Goal: Find specific page/section: Find specific page/section

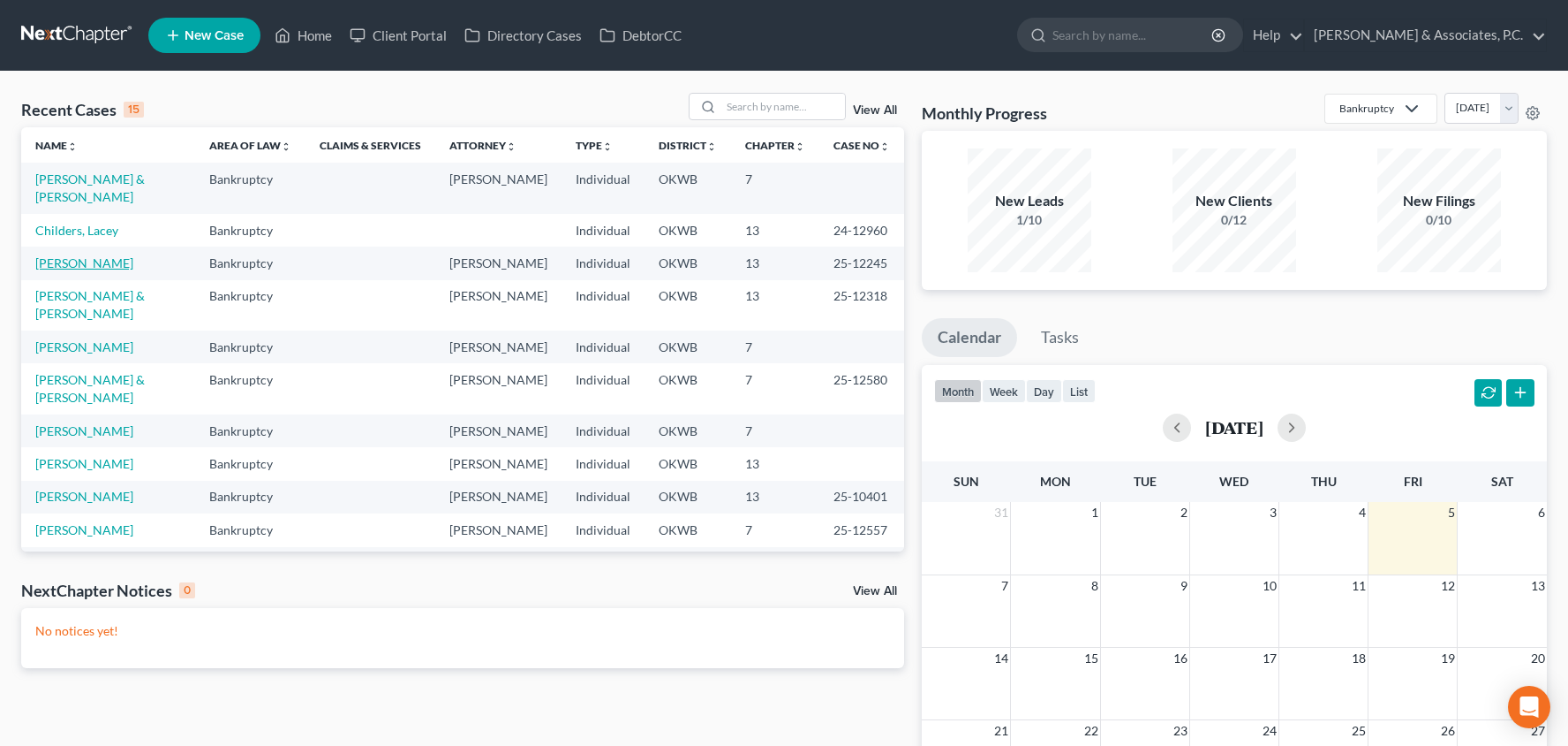
click at [101, 255] on link "[PERSON_NAME]" at bounding box center [85, 262] width 98 height 15
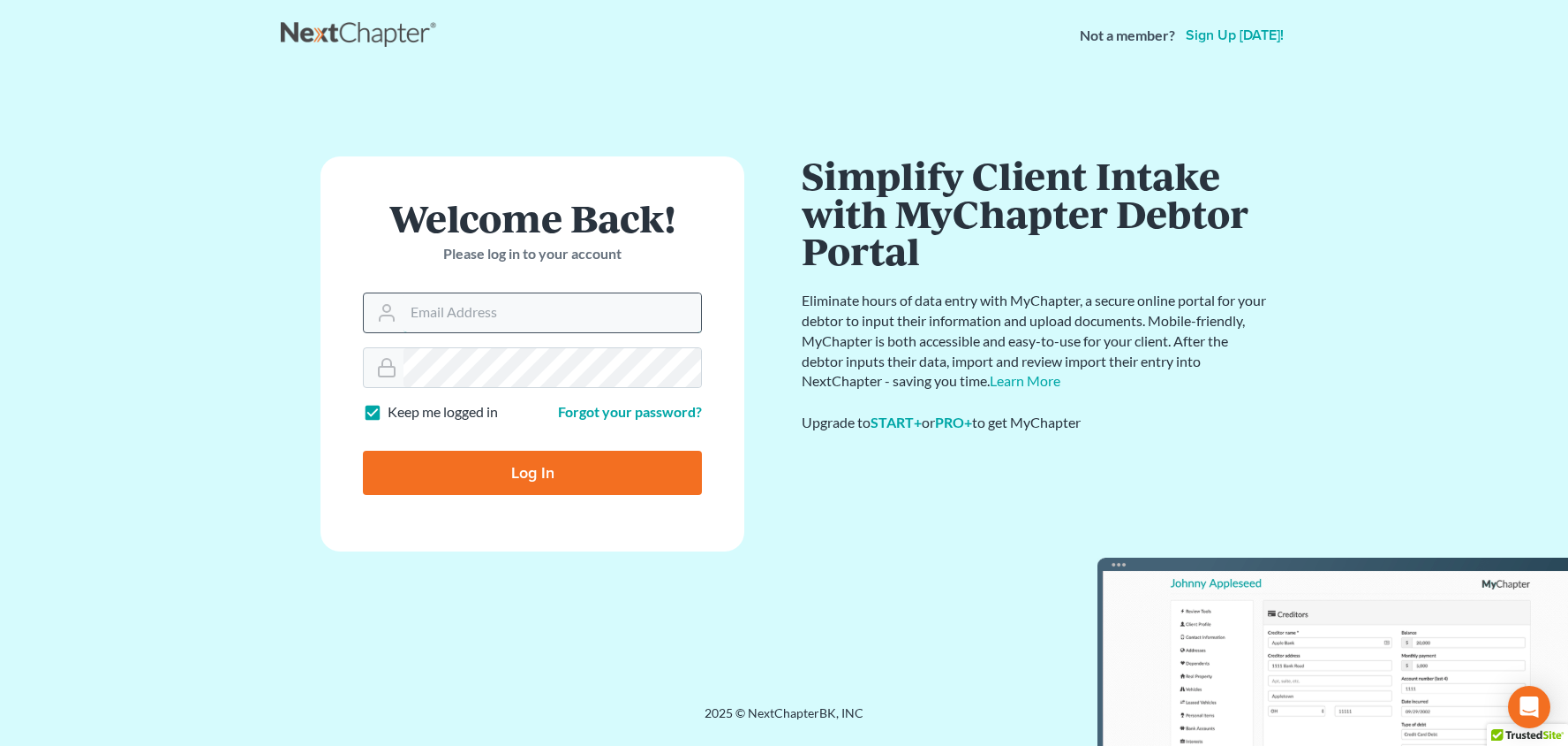
type input "[PERSON_NAME][EMAIL_ADDRESS][DOMAIN_NAME]"
click at [533, 471] on input "Log In" at bounding box center [532, 472] width 339 height 45
type input "Thinking..."
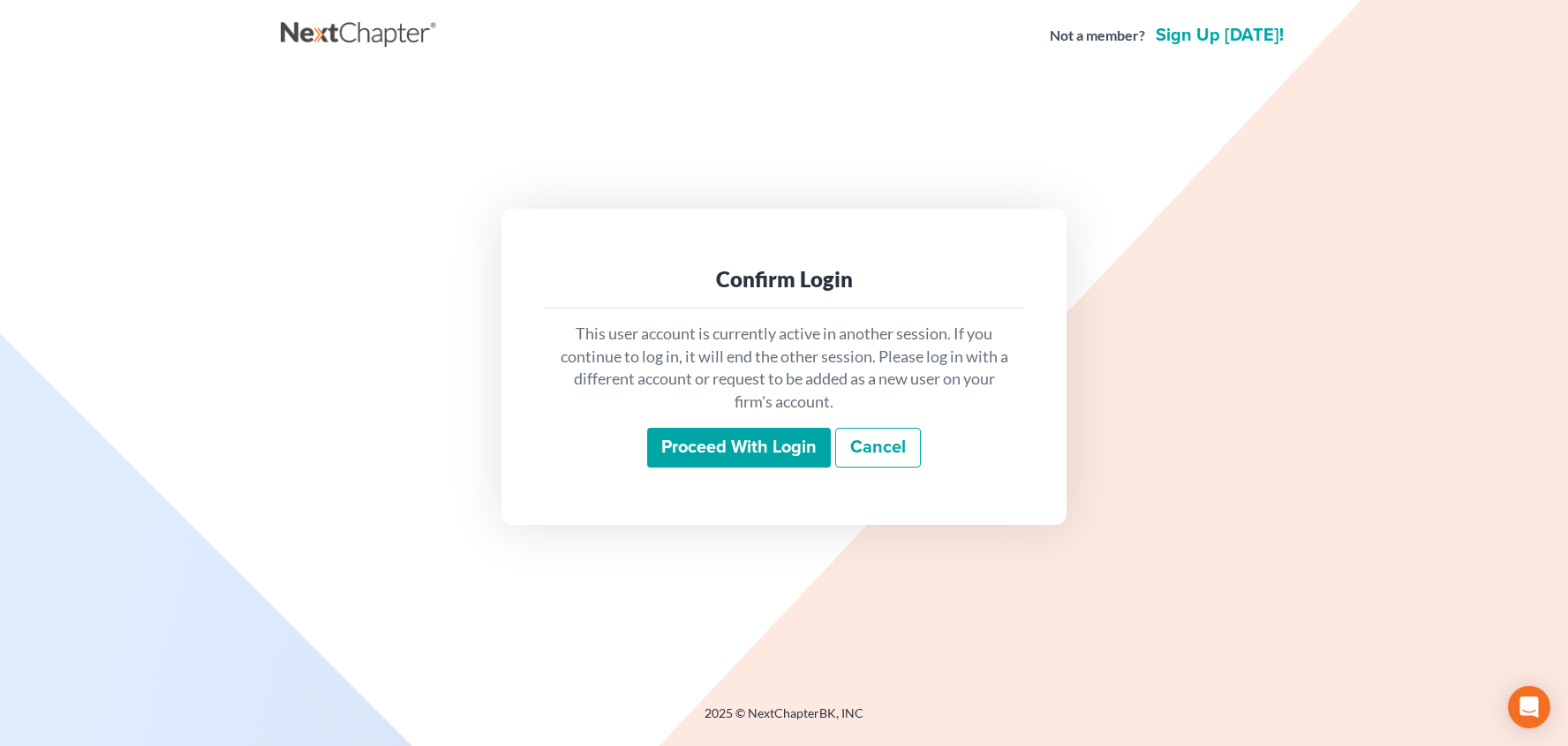
click at [712, 441] on input "Proceed with login" at bounding box center [739, 448] width 184 height 41
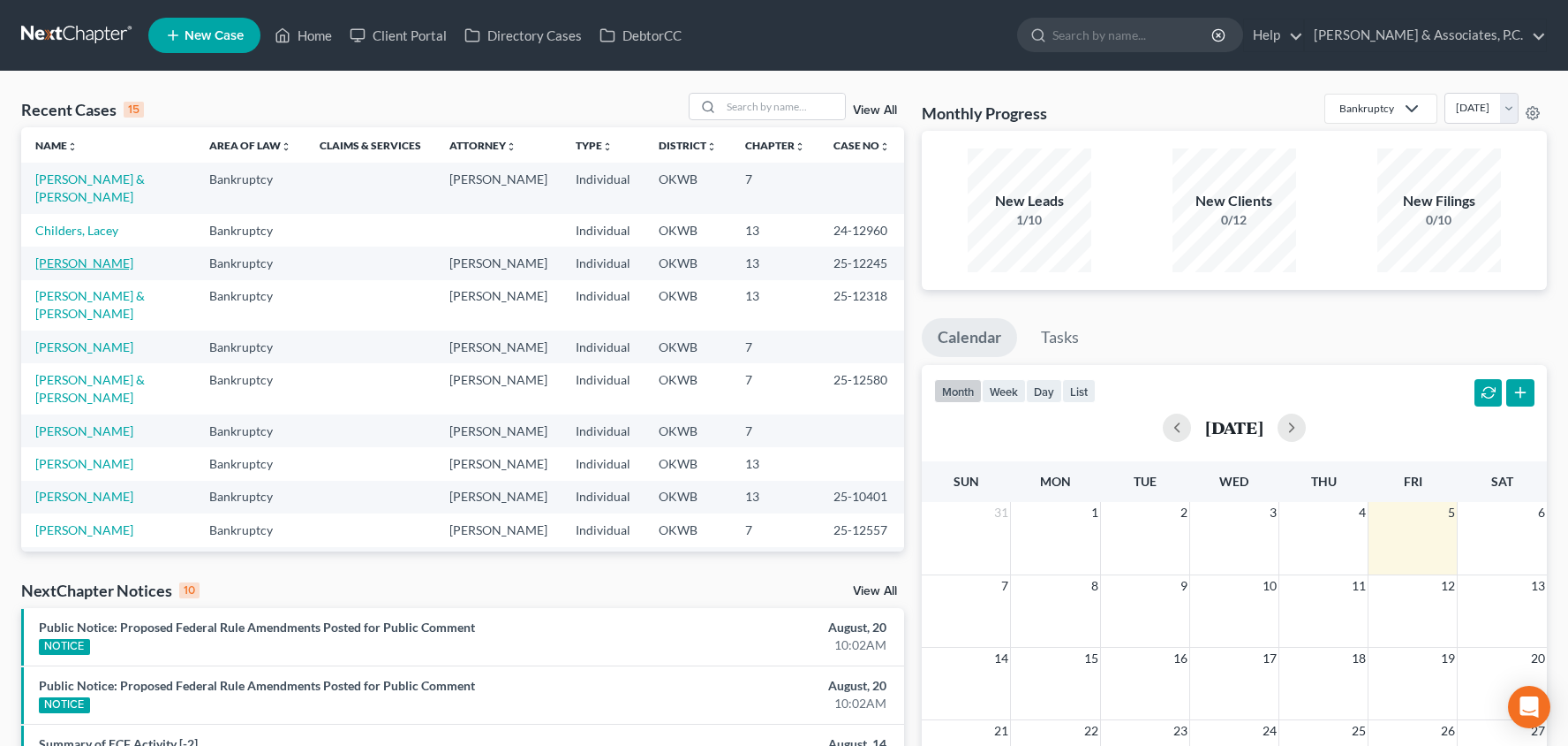
click at [86, 255] on link "[PERSON_NAME]" at bounding box center [85, 262] width 98 height 15
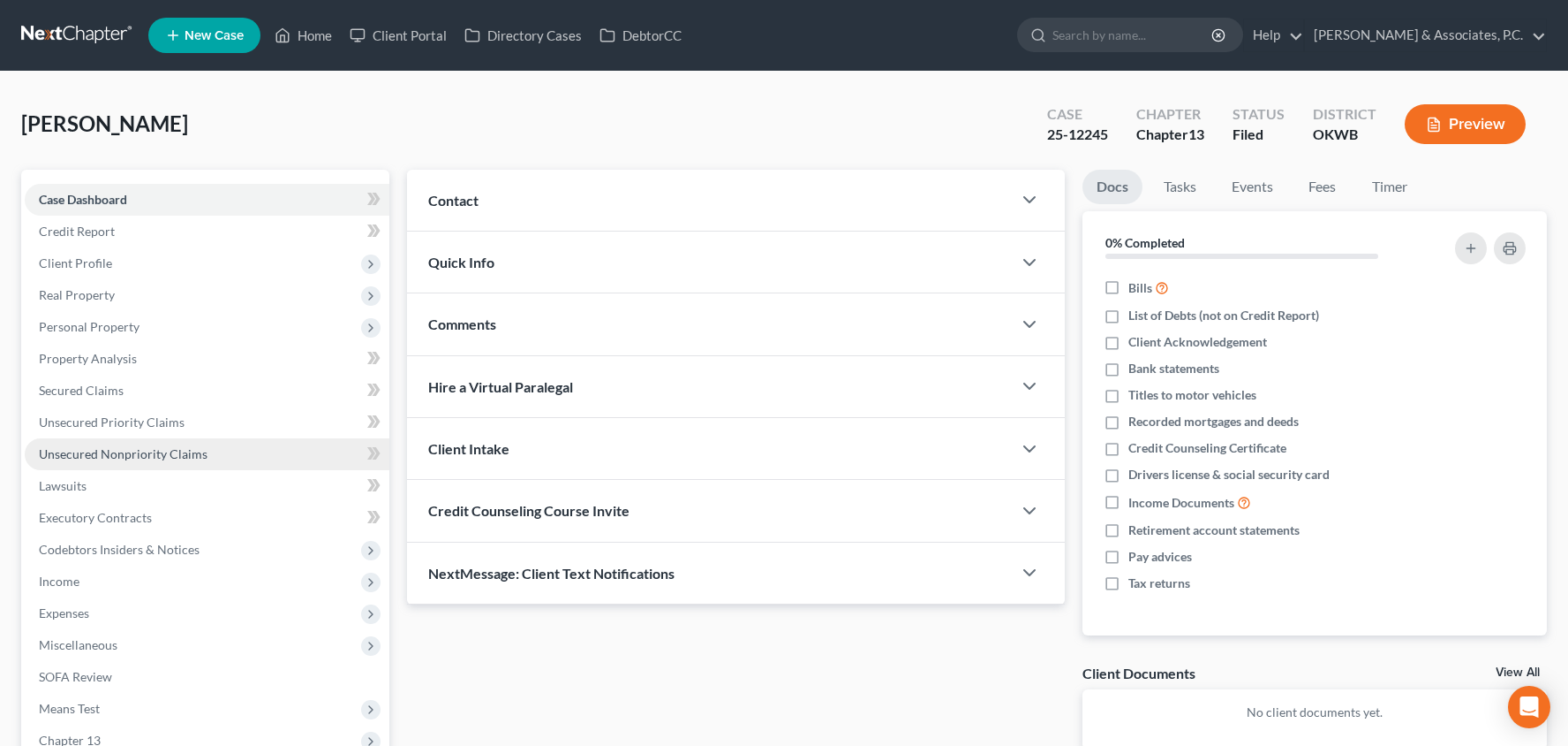
click at [144, 460] on span "Unsecured Nonpriority Claims" at bounding box center [123, 454] width 168 height 15
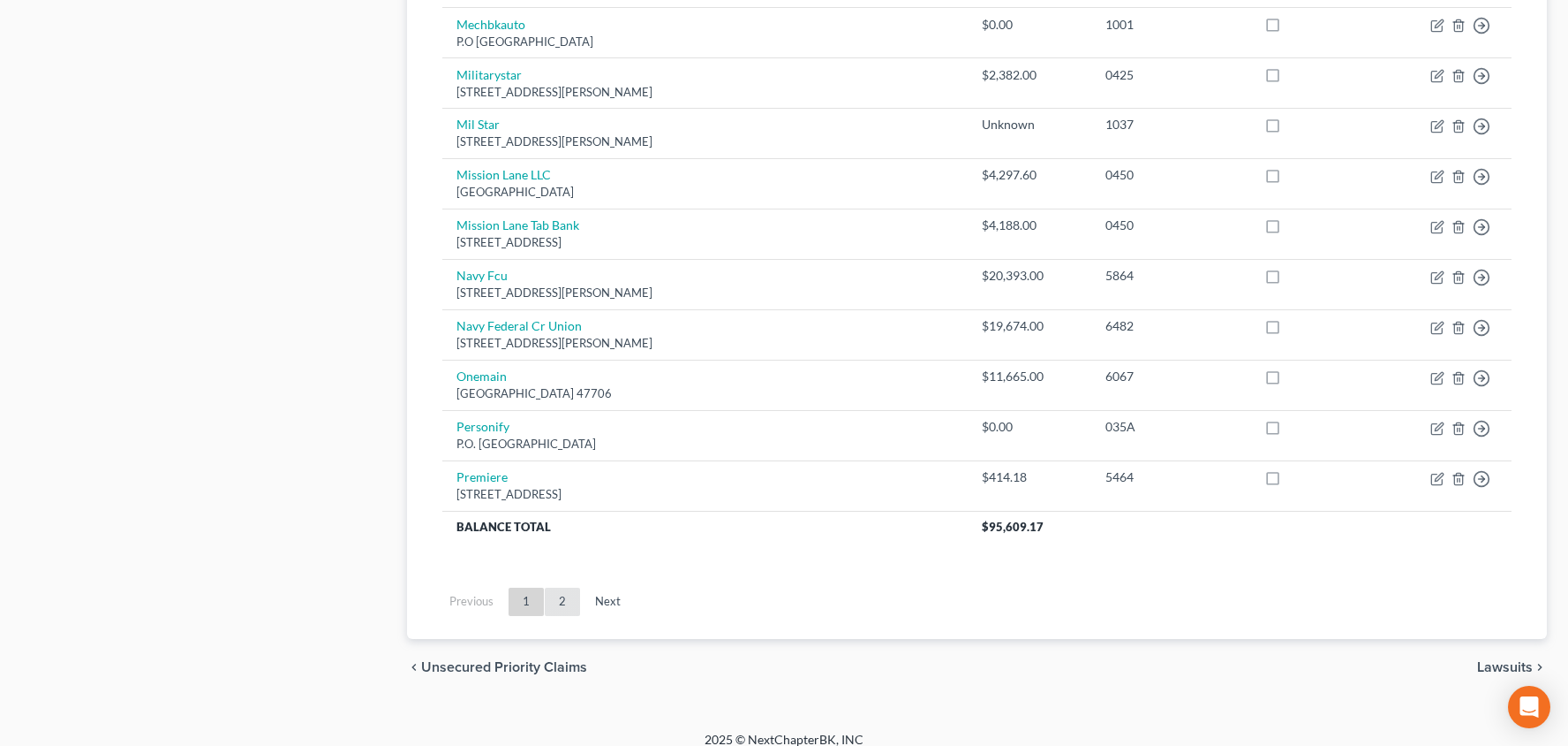
click at [552, 587] on link "2" at bounding box center [563, 602] width 36 height 29
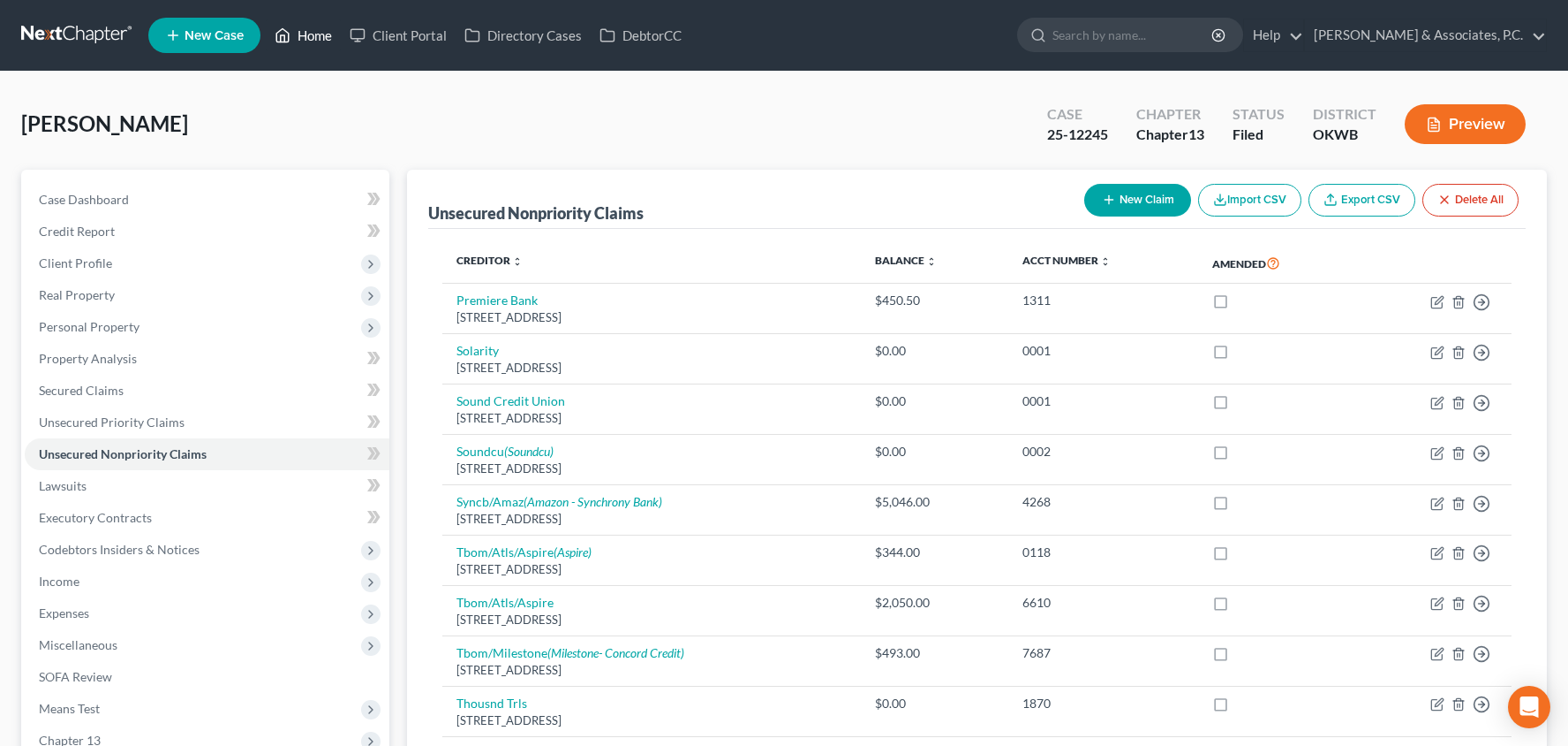
click at [323, 40] on link "Home" at bounding box center [303, 36] width 75 height 32
